Goal: Information Seeking & Learning: Find specific fact

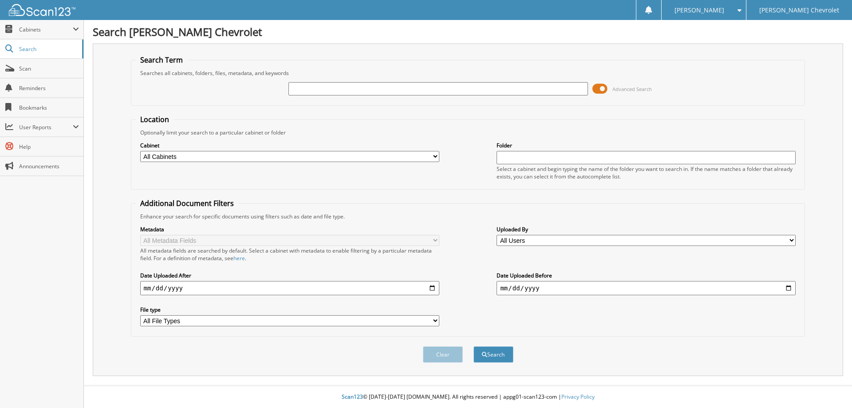
click at [298, 93] on input "text" at bounding box center [437, 88] width 299 height 13
type input "175725"
click at [473, 346] on button "Search" at bounding box center [493, 354] width 40 height 16
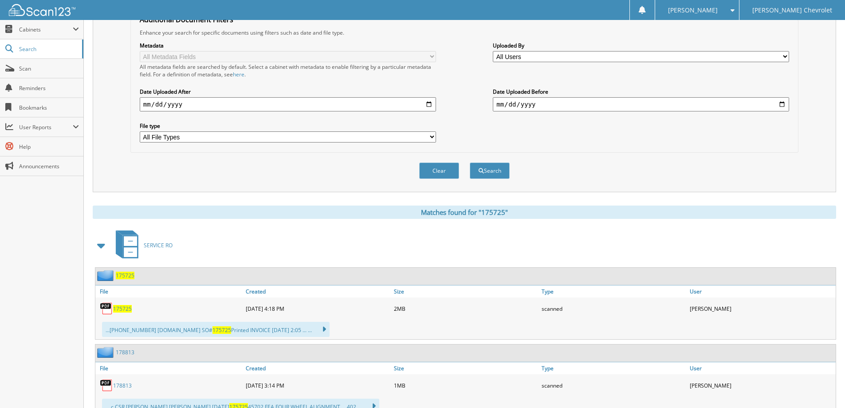
scroll to position [296, 0]
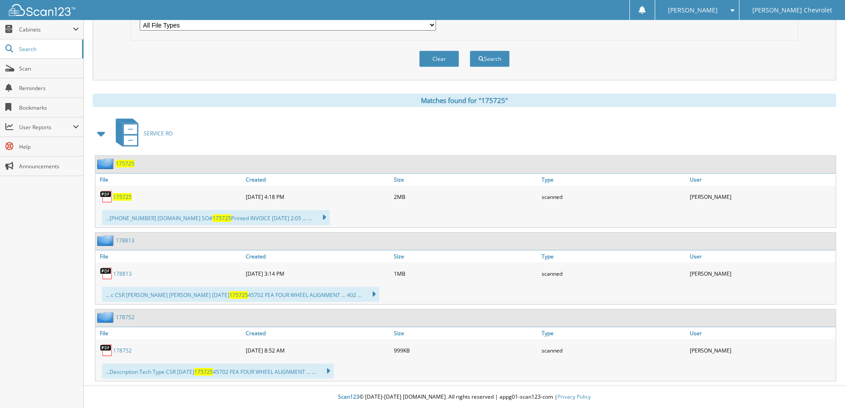
click at [122, 196] on span "175725" at bounding box center [122, 197] width 19 height 8
